Goal: Find specific page/section: Find specific page/section

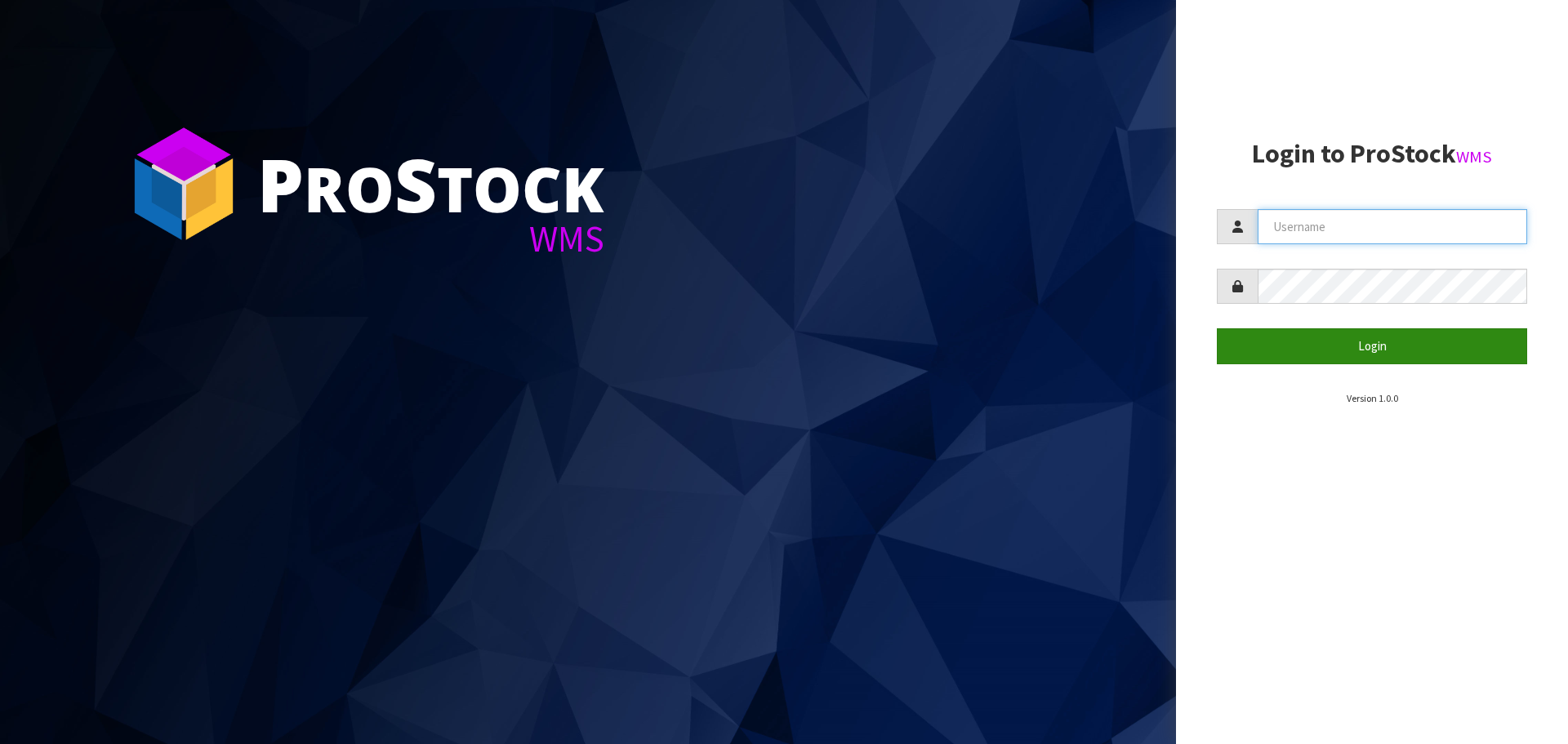
type input "[EMAIL_ADDRESS][DOMAIN_NAME]"
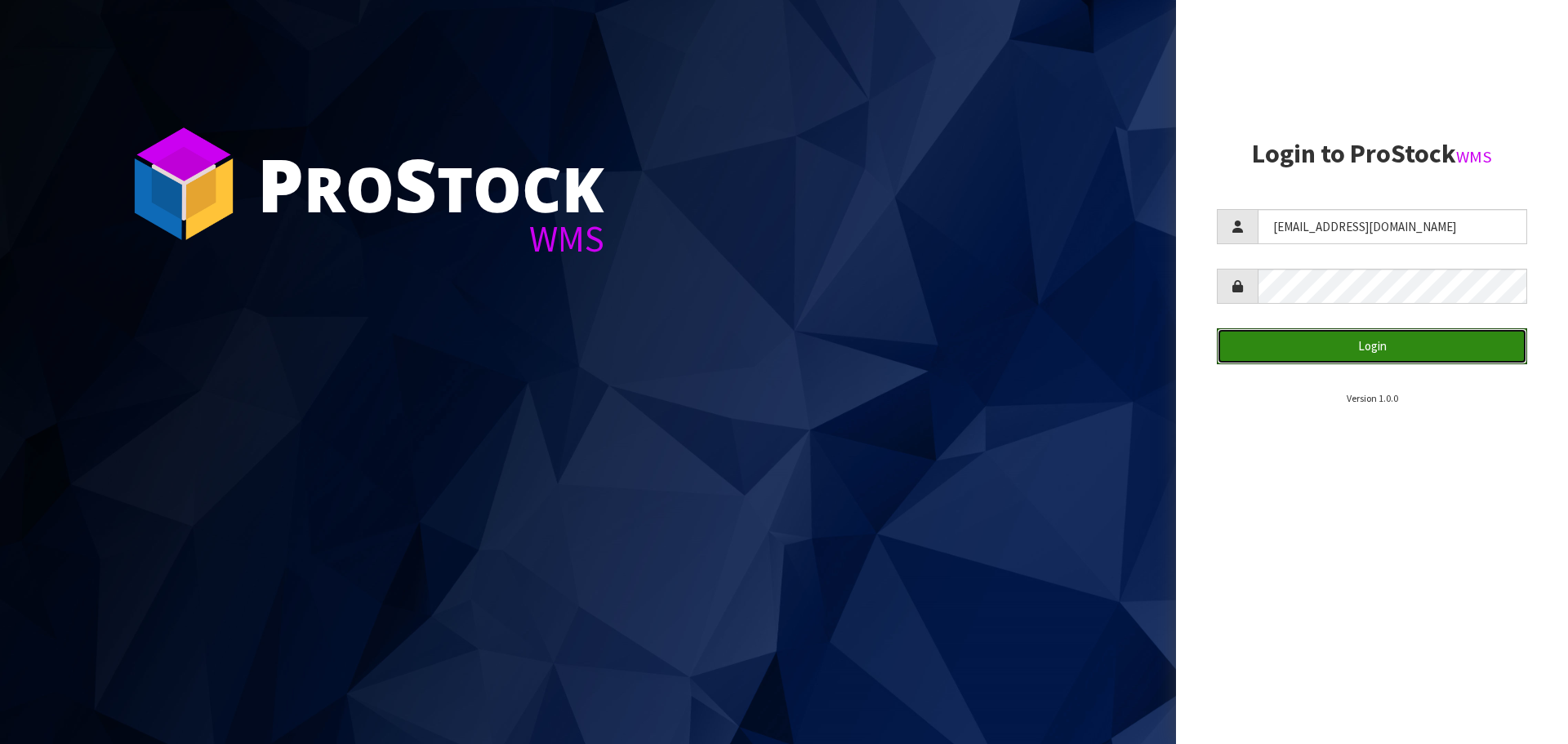
drag, startPoint x: 1377, startPoint y: 345, endPoint x: 1170, endPoint y: 357, distance: 207.3
click at [1376, 345] on button "Login" at bounding box center [1372, 345] width 310 height 35
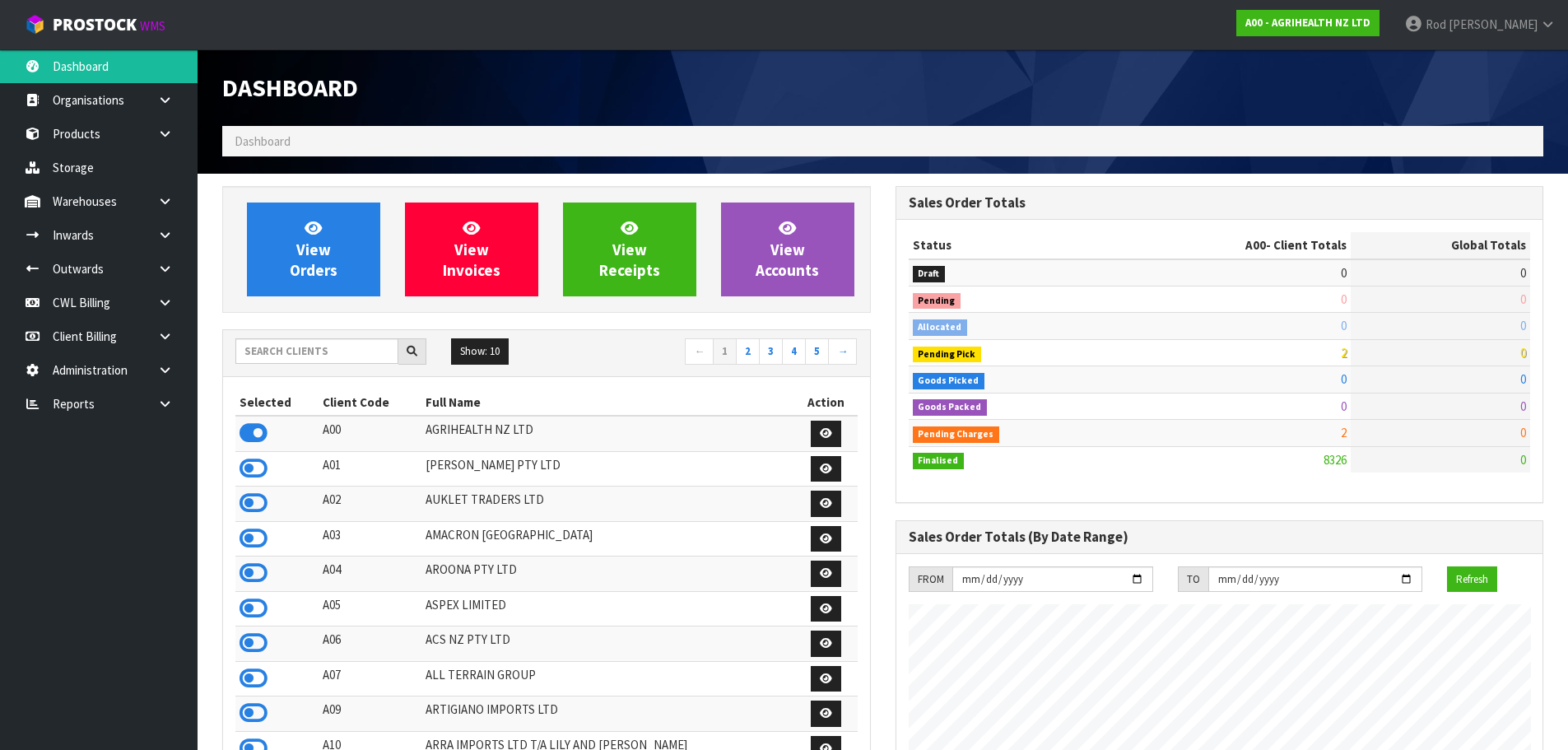
scroll to position [1247, 673]
click at [169, 404] on icon at bounding box center [164, 404] width 16 height 13
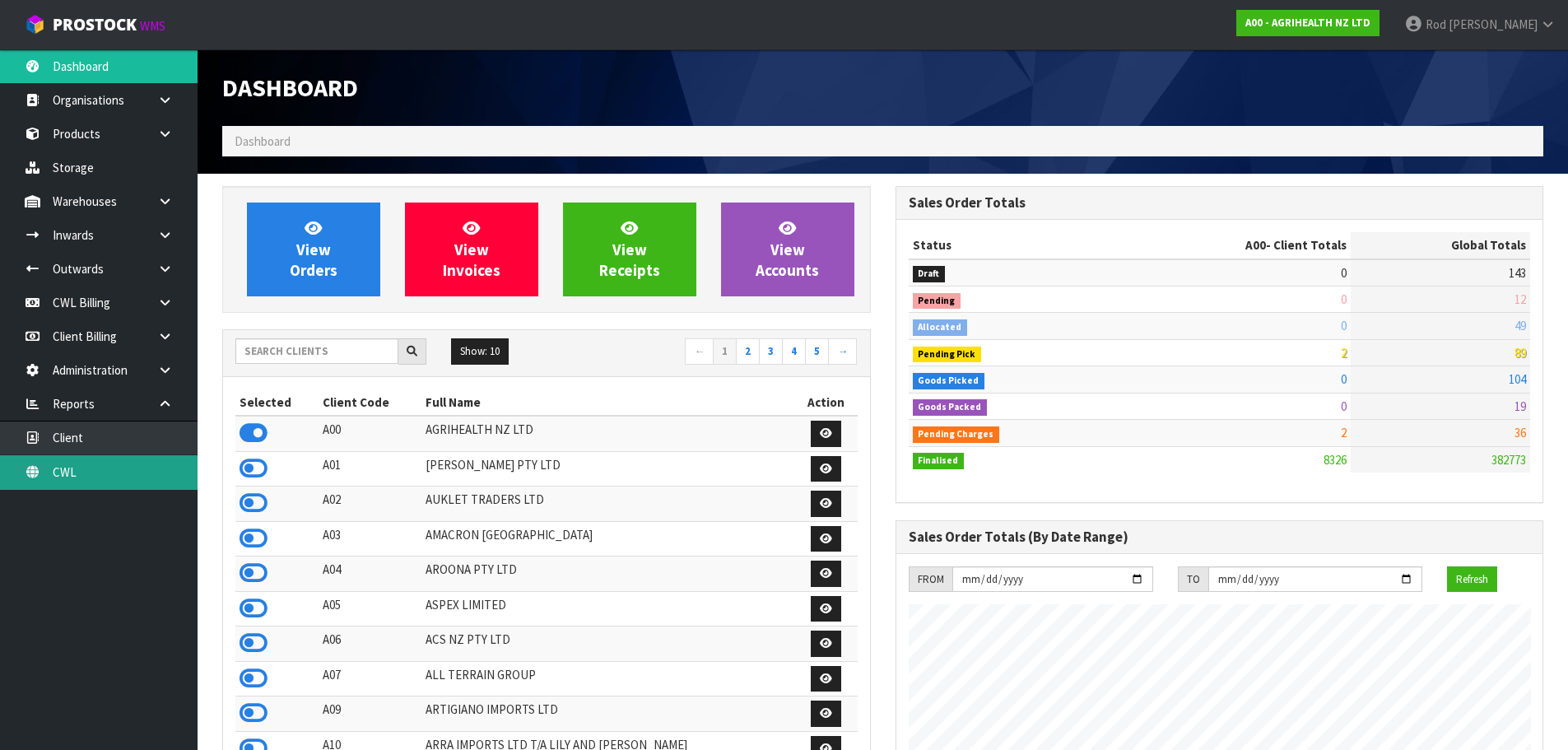
click at [59, 467] on link "CWL" at bounding box center [99, 472] width 198 height 34
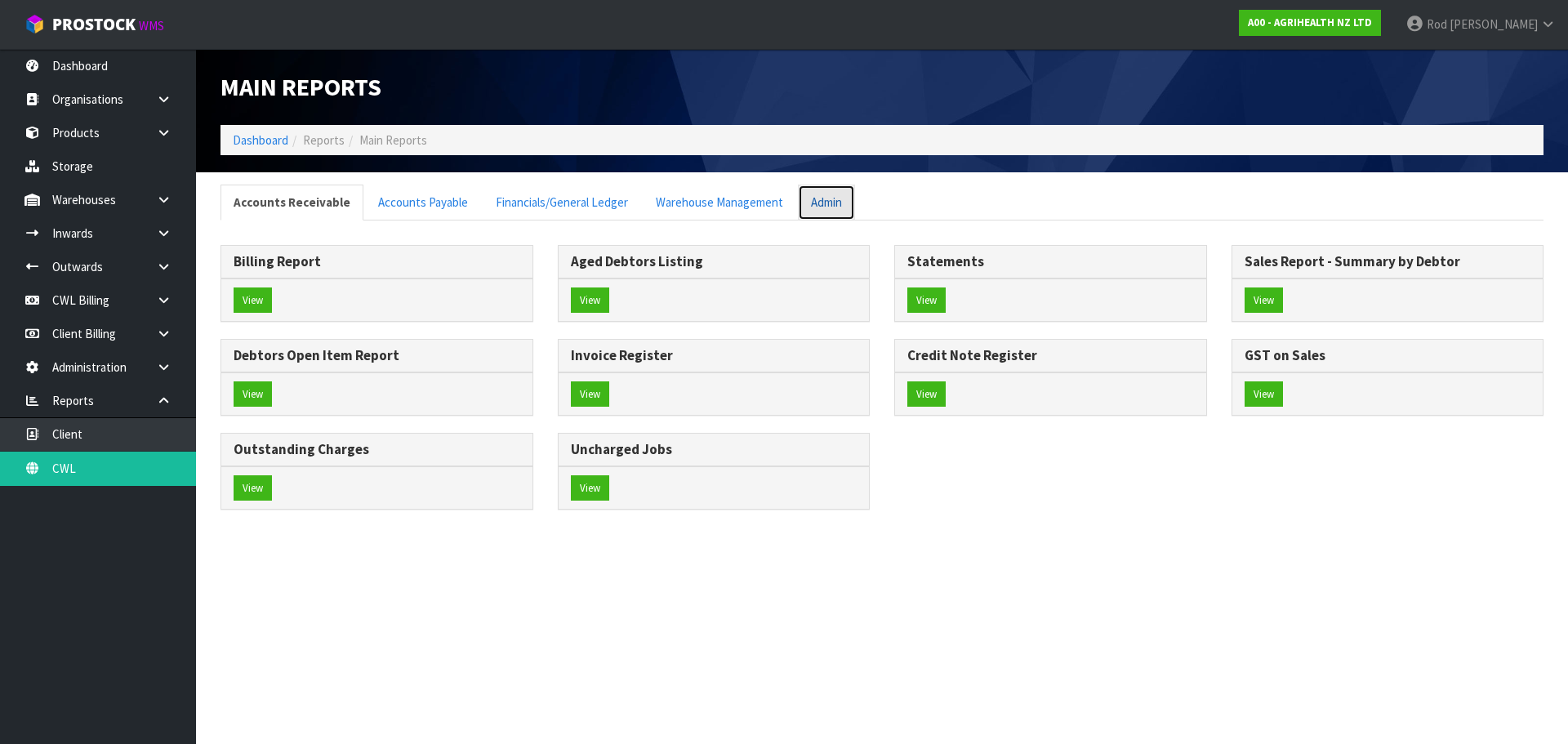
click at [811, 207] on link "Admin" at bounding box center [826, 202] width 57 height 35
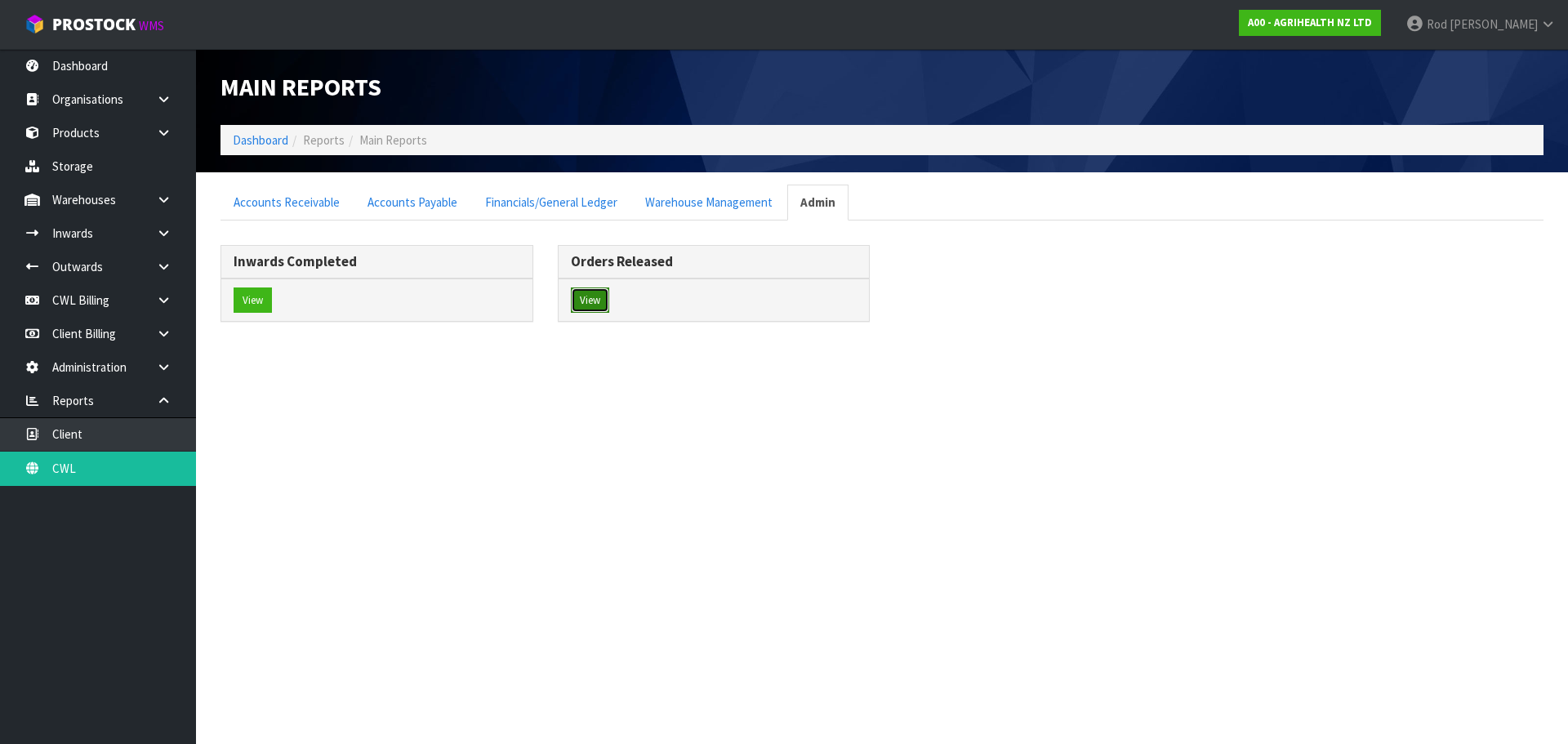
click at [584, 300] on button "View" at bounding box center [590, 300] width 38 height 26
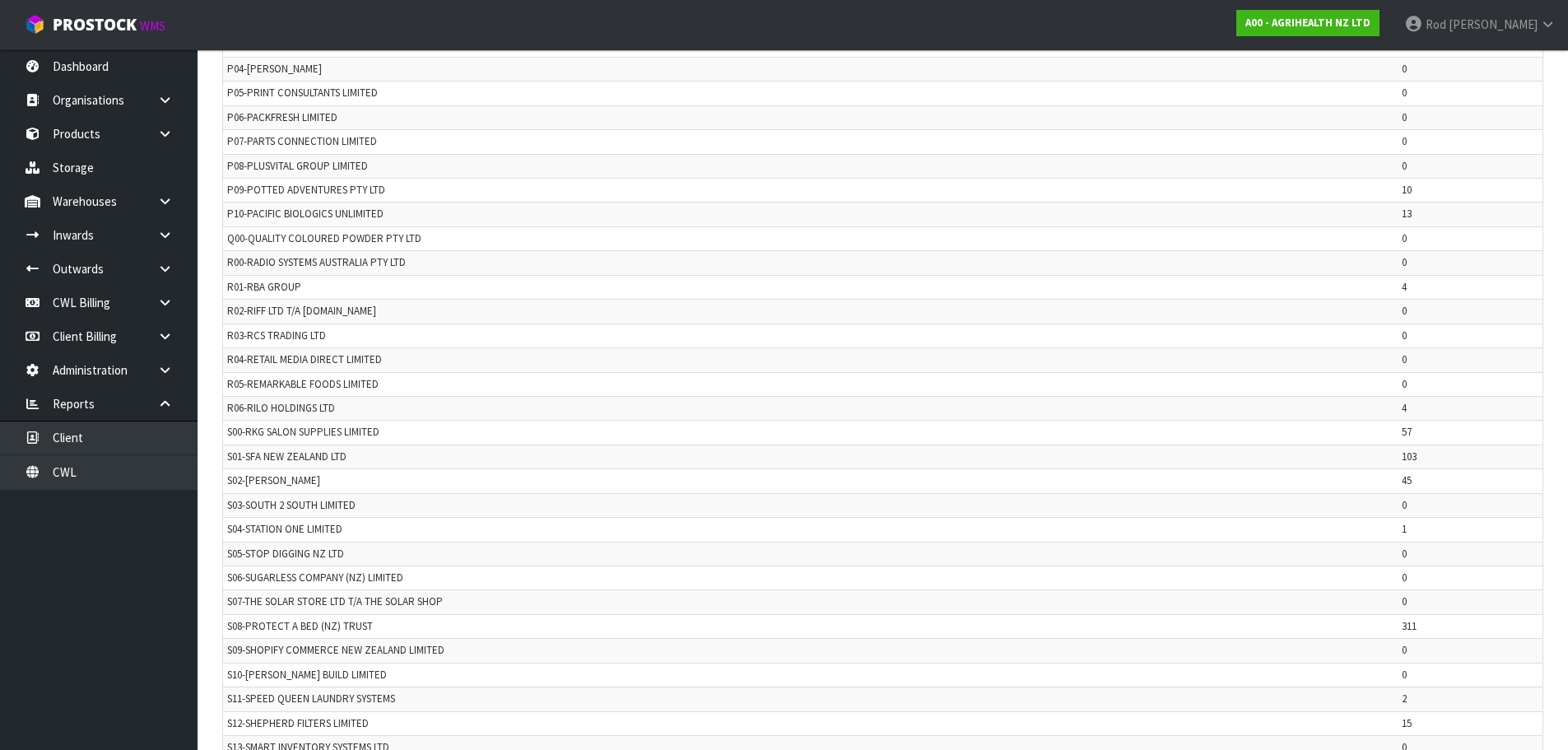
scroll to position [3135, 0]
